Goal: Find specific page/section: Find specific page/section

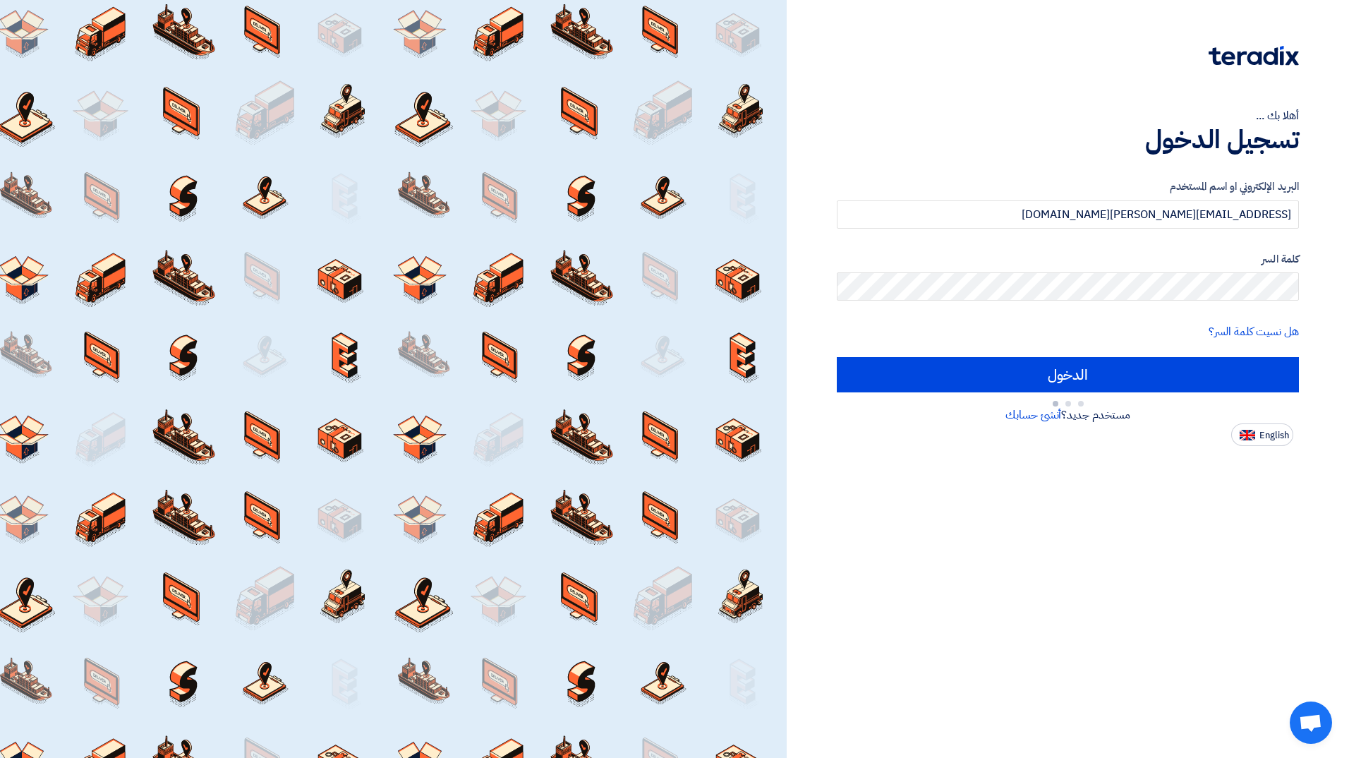
type input "Sign in"
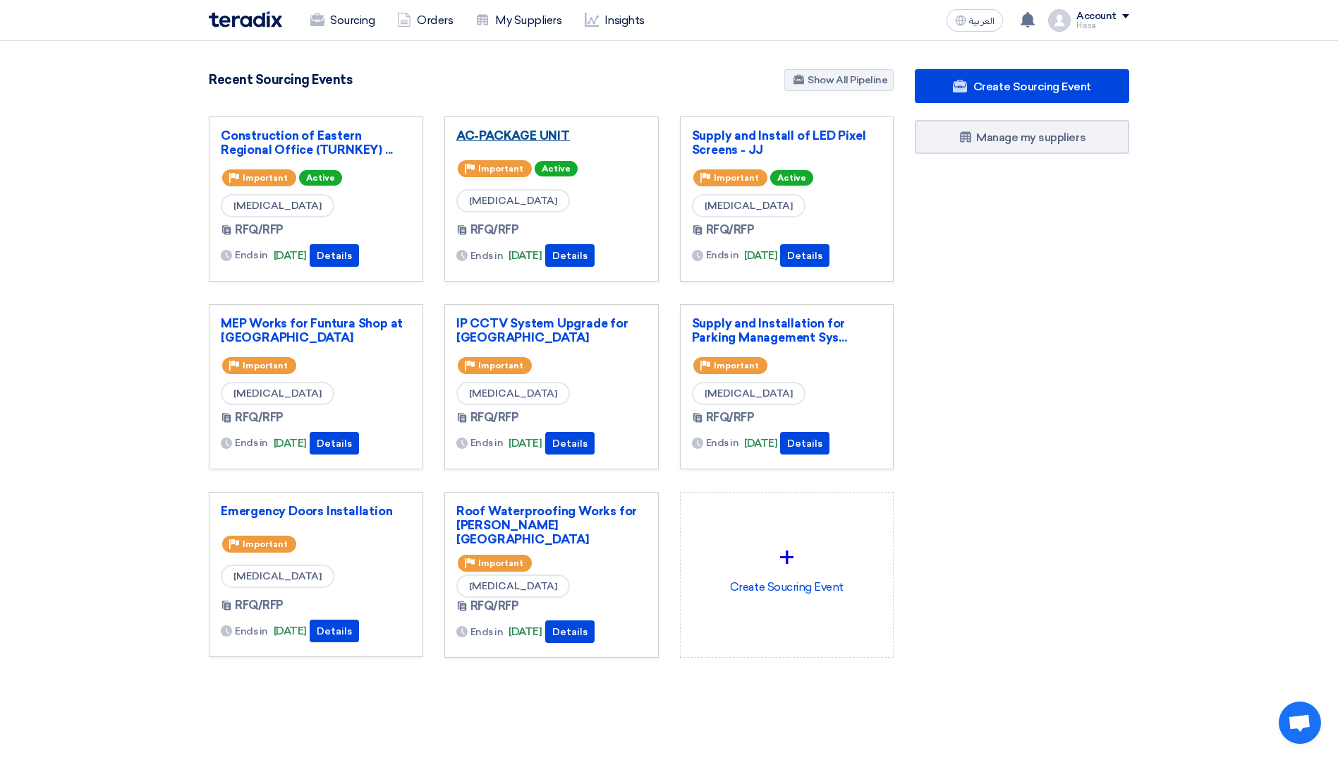
click at [540, 139] on link "AC-PACKAGE UNIT" at bounding box center [551, 135] width 190 height 14
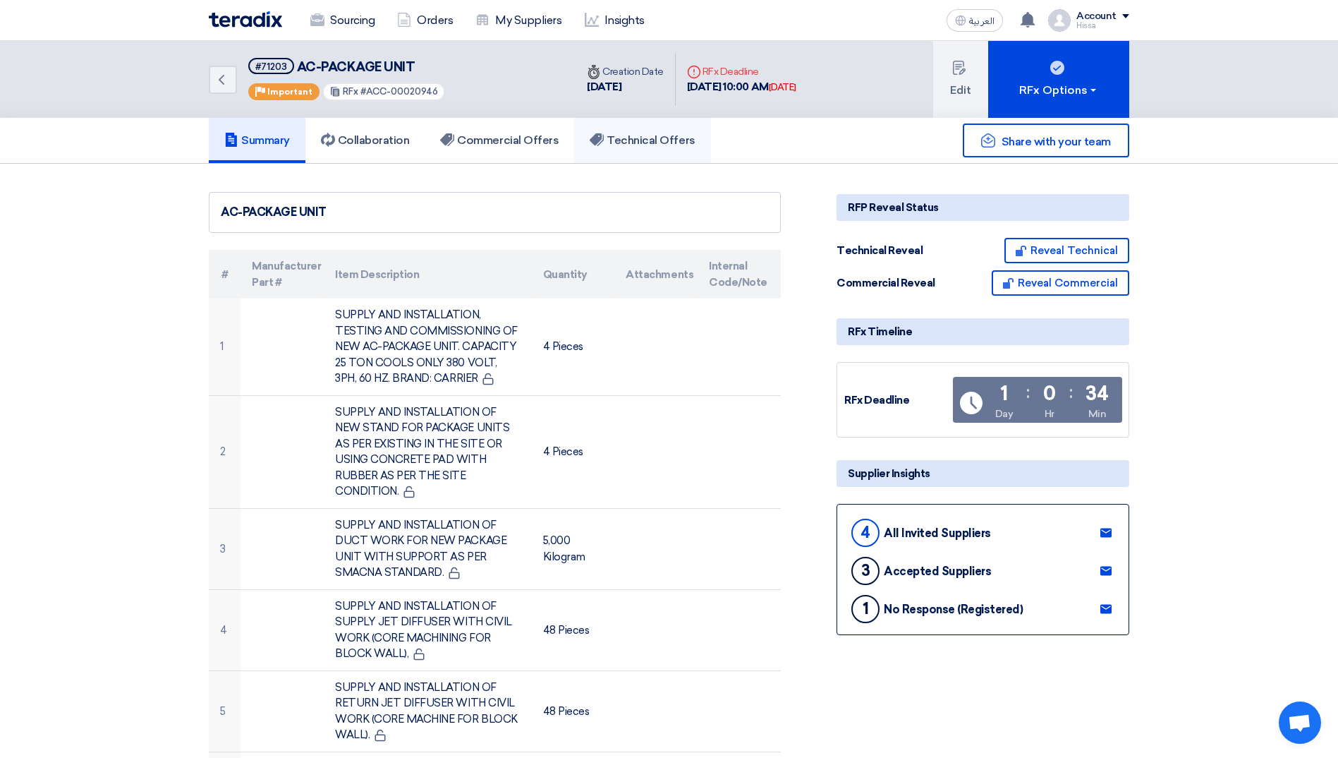
click at [624, 147] on h5 "Technical Offers" at bounding box center [642, 140] width 105 height 14
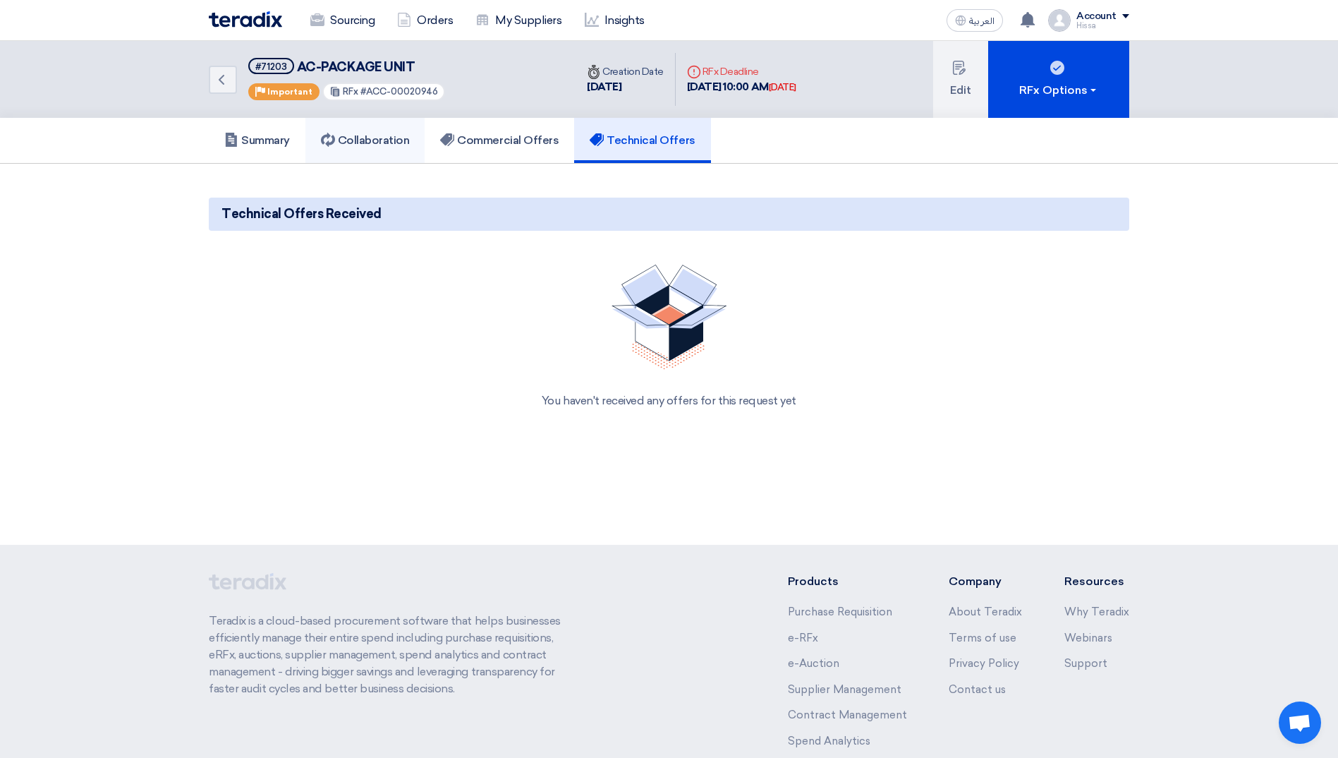
click at [404, 140] on h5 "Collaboration" at bounding box center [365, 140] width 89 height 14
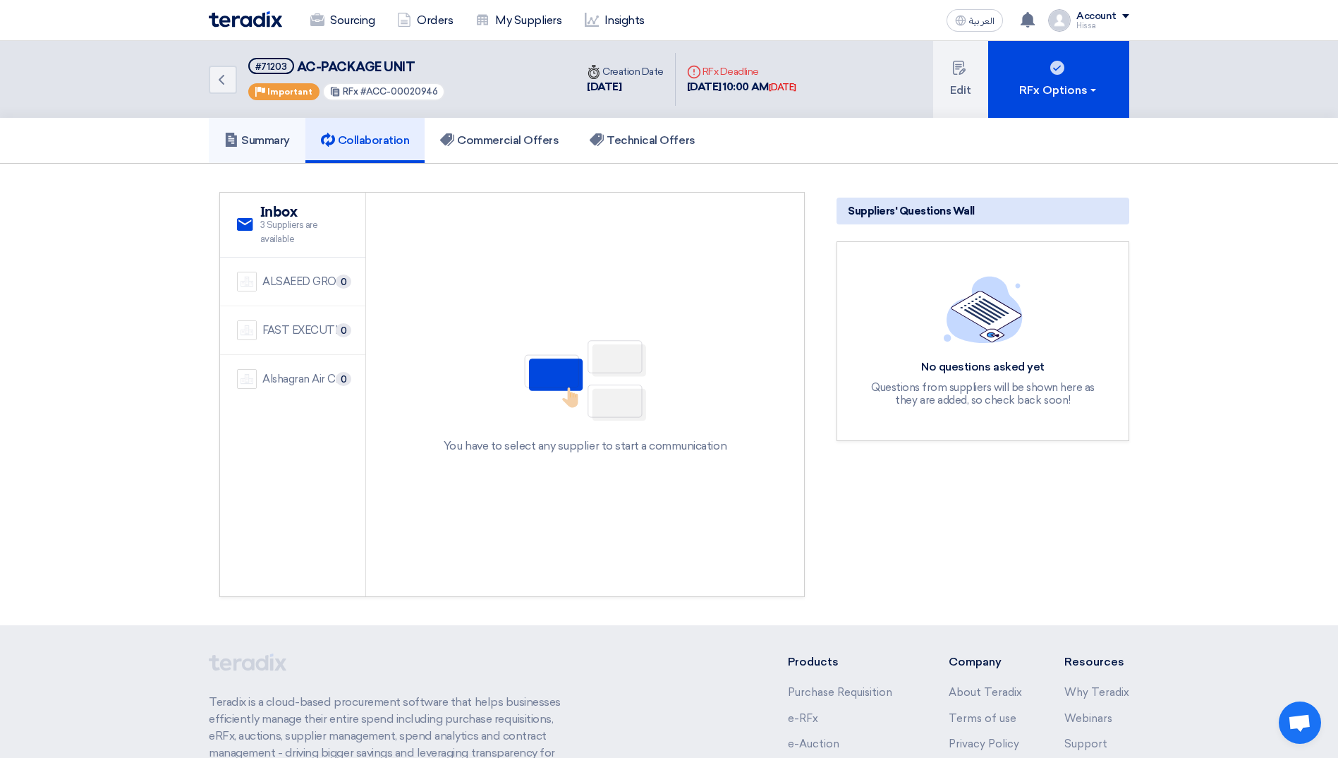
click at [298, 140] on link "Summary" at bounding box center [257, 140] width 97 height 45
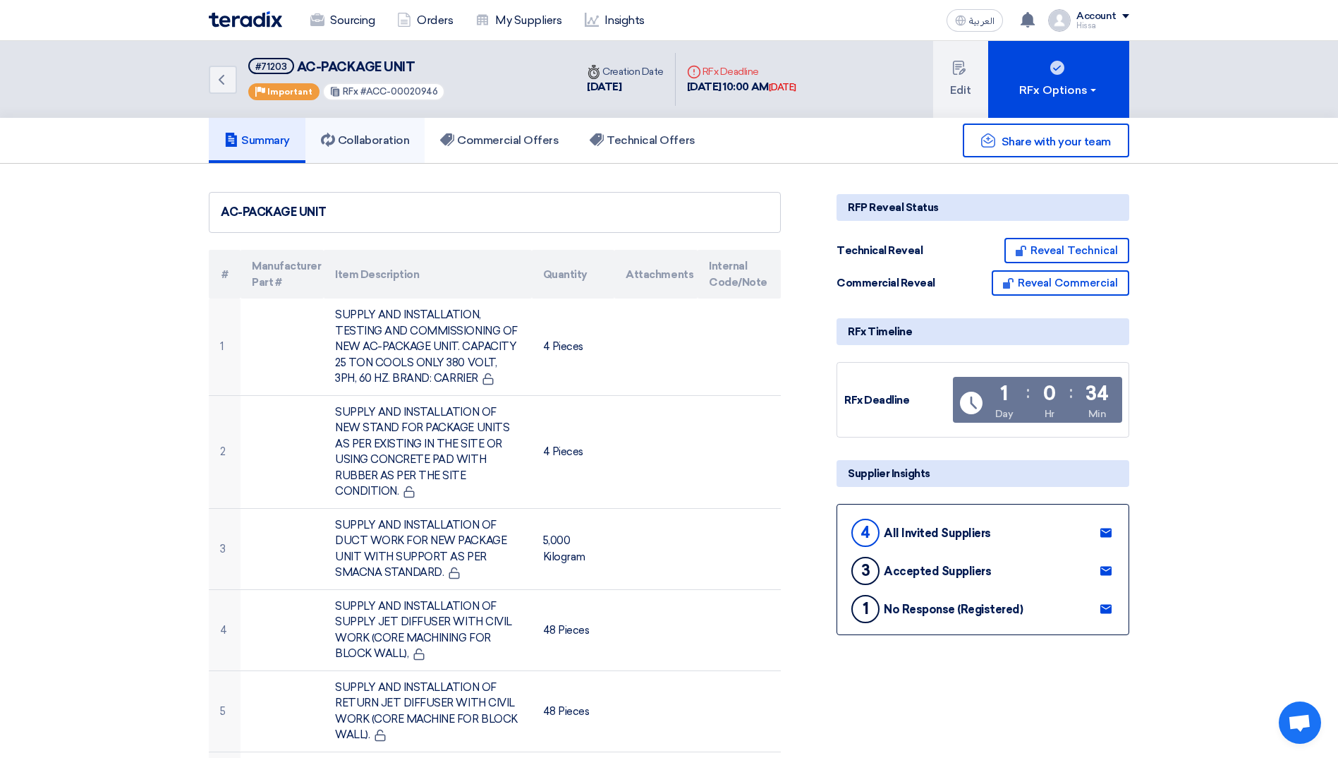
click at [377, 132] on link "Collaboration" at bounding box center [365, 140] width 120 height 45
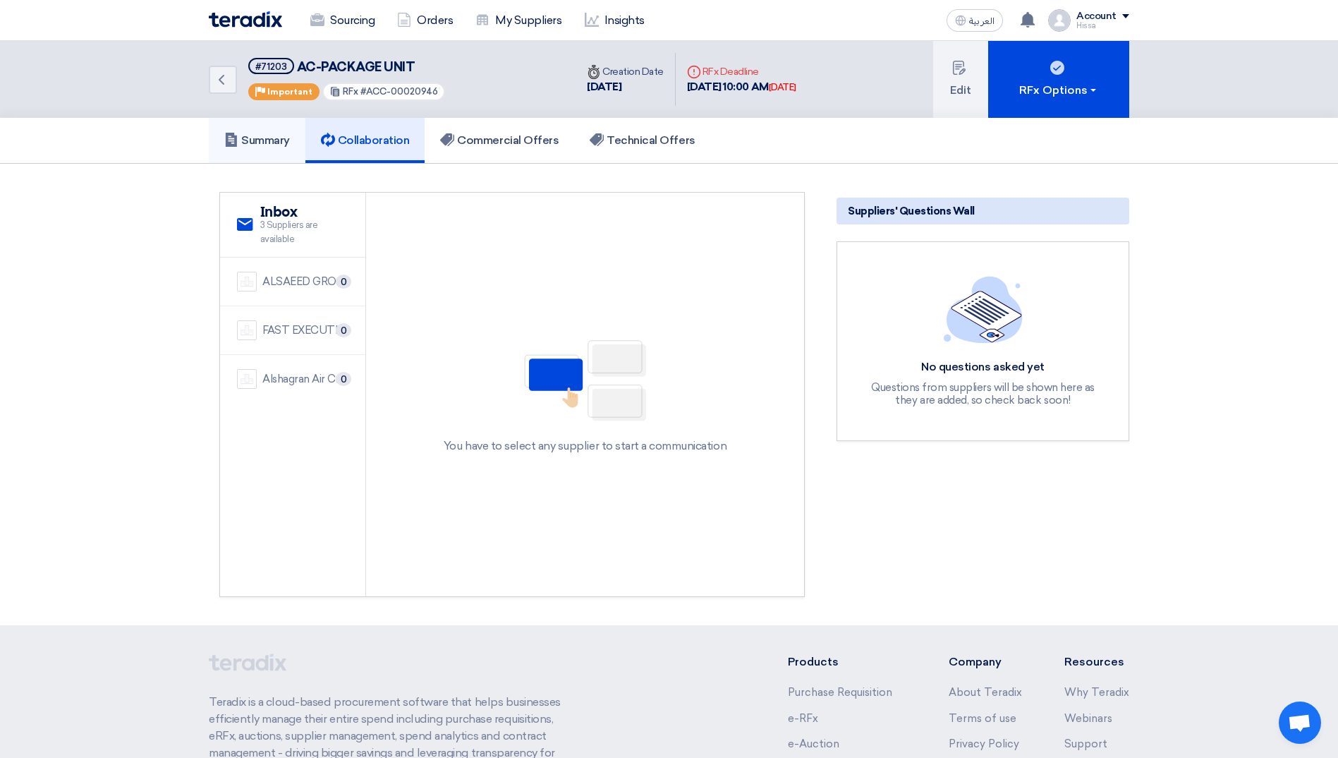
click at [269, 137] on h5 "Summary" at bounding box center [257, 140] width 66 height 14
